Goal: Information Seeking & Learning: Learn about a topic

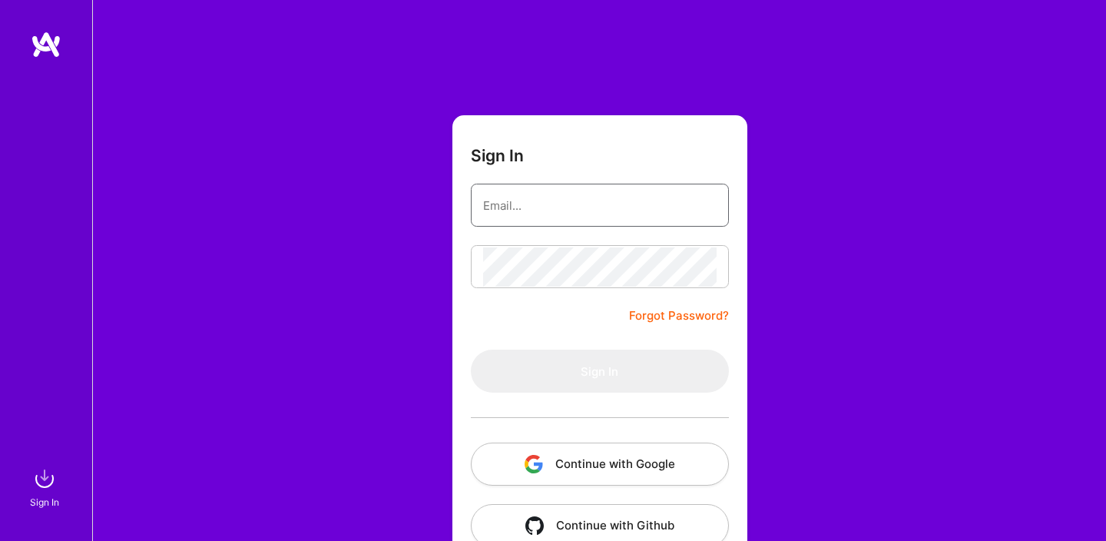
type input "scottfree.analytics@scottfreellc.com"
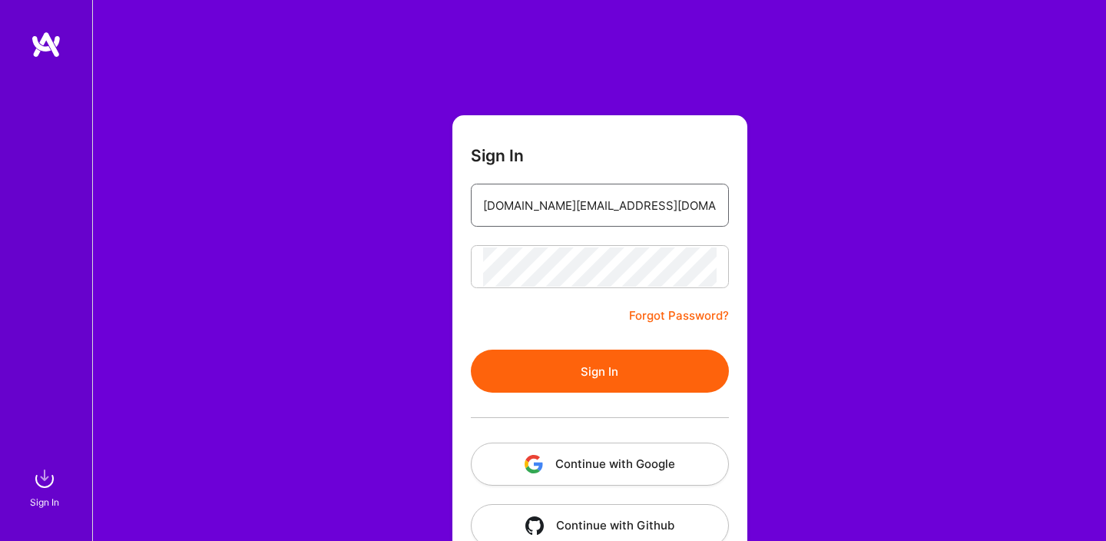
click at [660, 203] on input "scottfree.analytics@scottfreellc.com" at bounding box center [599, 205] width 233 height 39
click at [570, 370] on button "Sign In" at bounding box center [600, 370] width 258 height 43
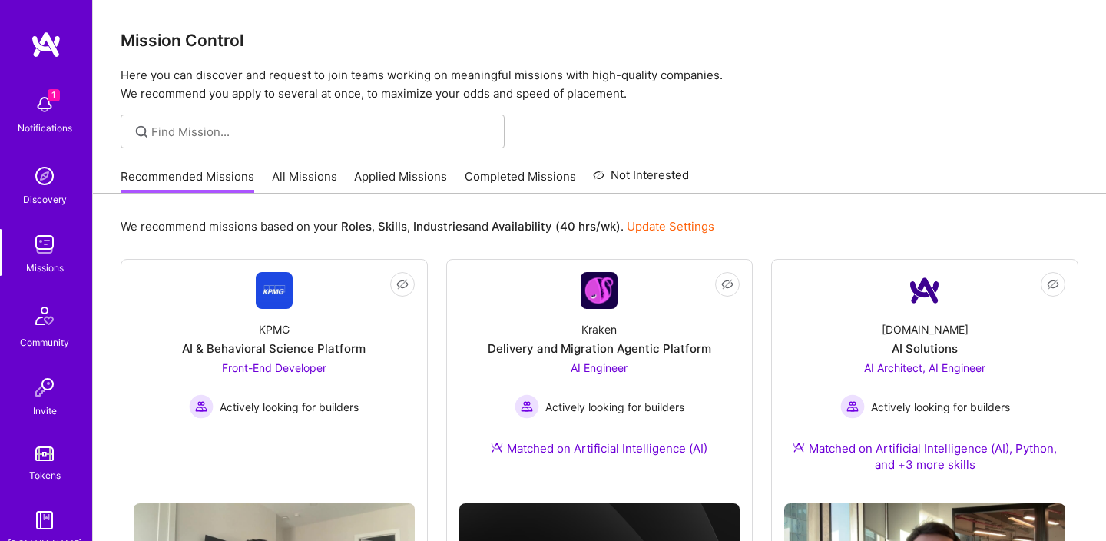
click at [534, 174] on link "Completed Missions" at bounding box center [519, 180] width 111 height 25
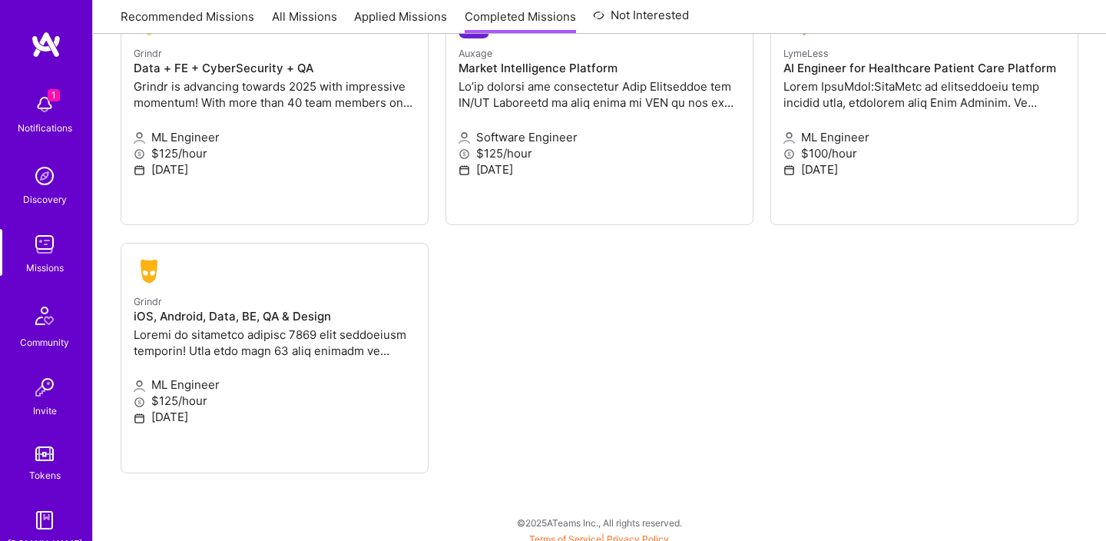
scroll to position [232, 0]
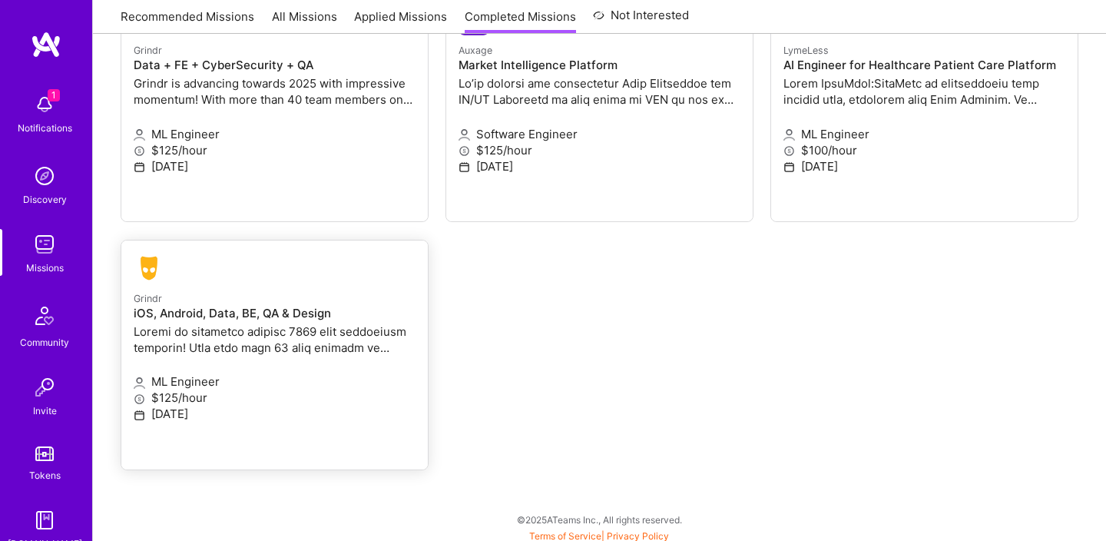
click at [211, 308] on h4 "iOS, Android, Data, BE, QA & Design" at bounding box center [275, 313] width 282 height 14
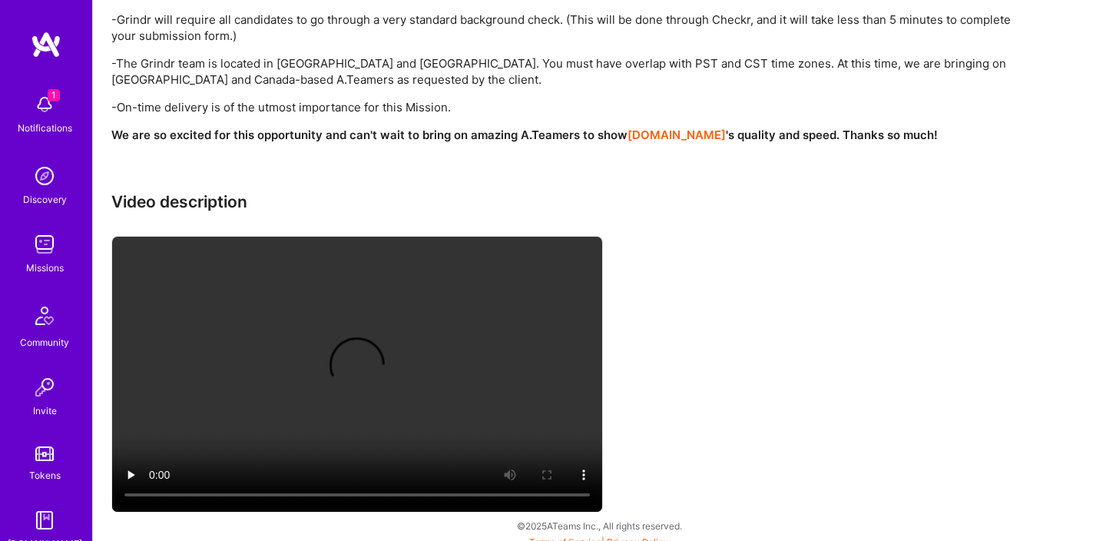
scroll to position [1270, 0]
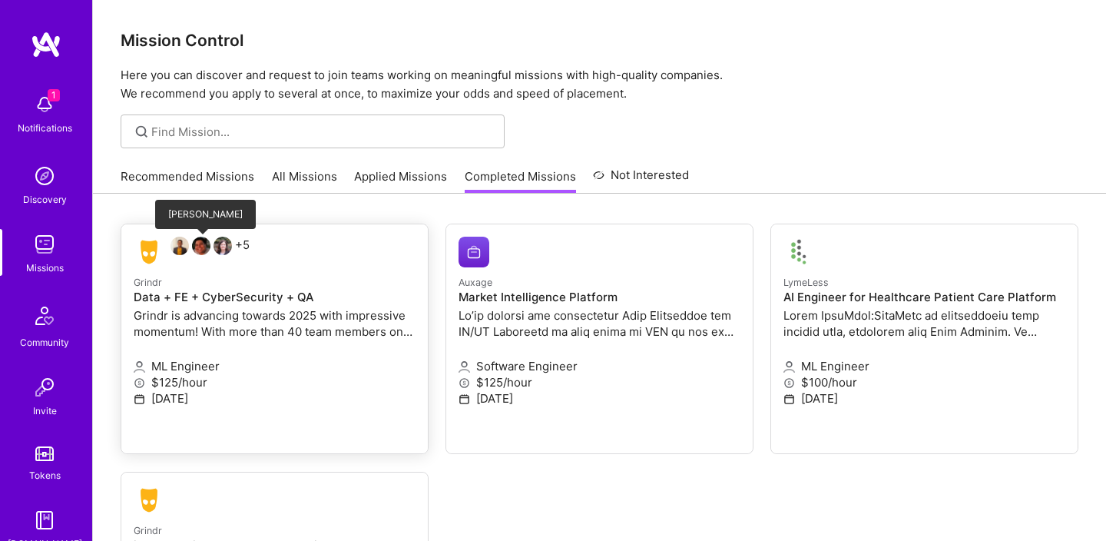
click at [207, 245] on img at bounding box center [201, 245] width 18 height 18
